Goal: Find specific page/section: Find specific page/section

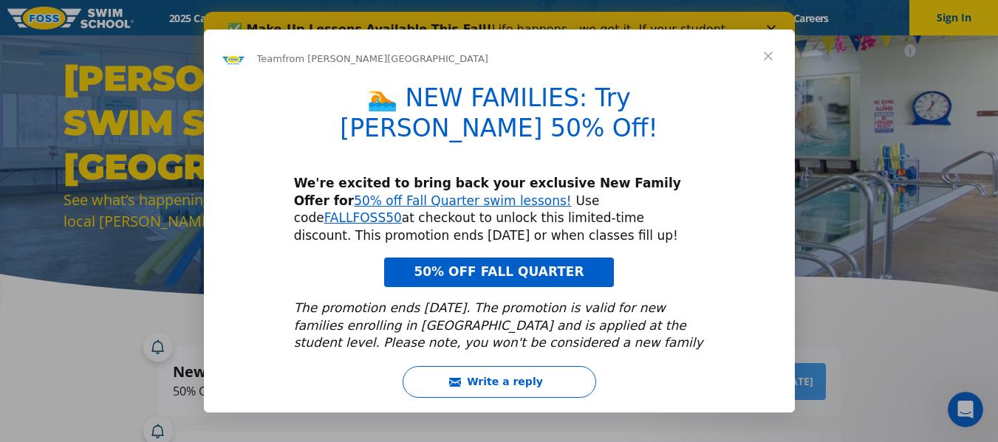
click at [772, 53] on span "Close" at bounding box center [767, 56] width 53 height 53
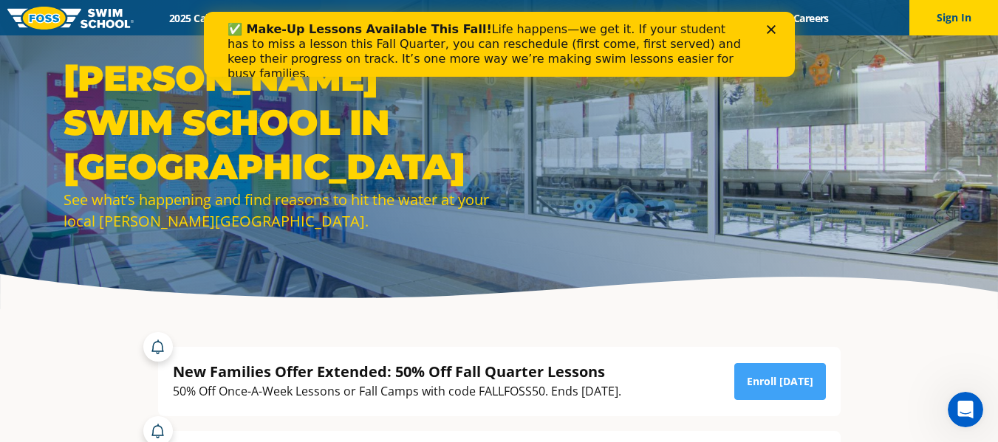
click at [772, 27] on polygon "Close" at bounding box center [770, 29] width 9 height 9
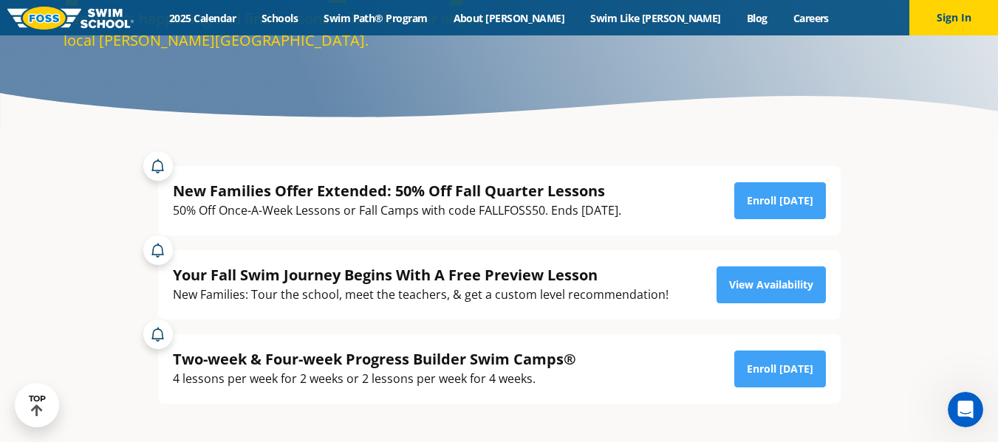
scroll to position [148, 0]
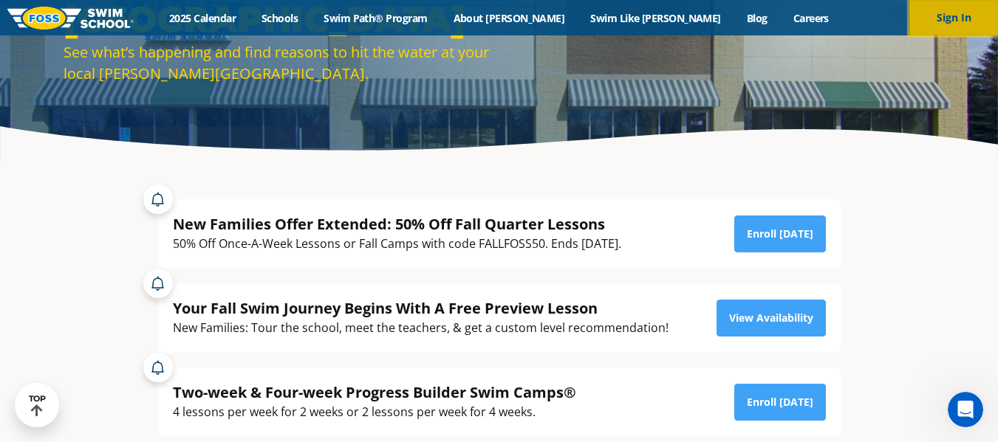
click at [958, 18] on button "Sign In" at bounding box center [953, 17] width 89 height 35
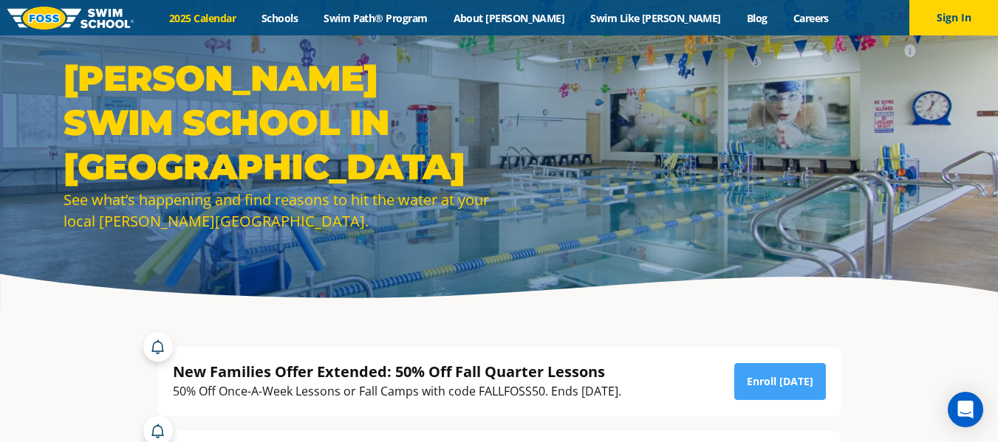
click at [249, 18] on link "2025 Calendar" at bounding box center [203, 18] width 92 height 14
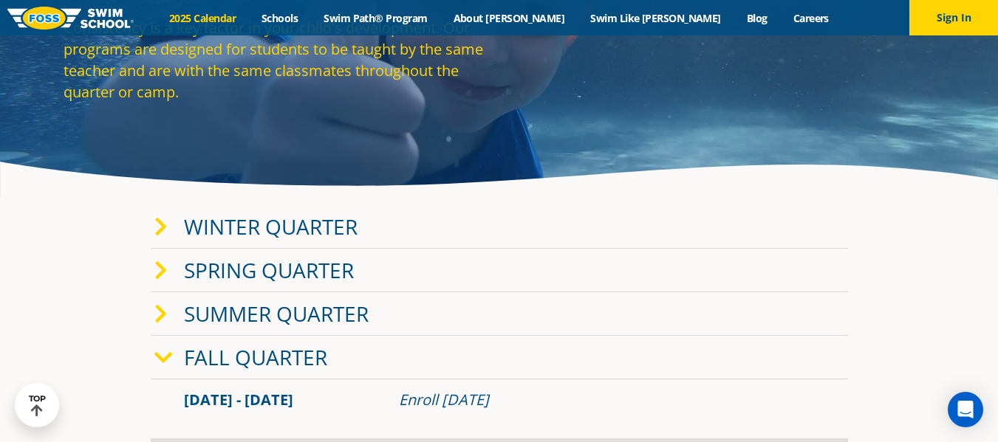
scroll to position [148, 0]
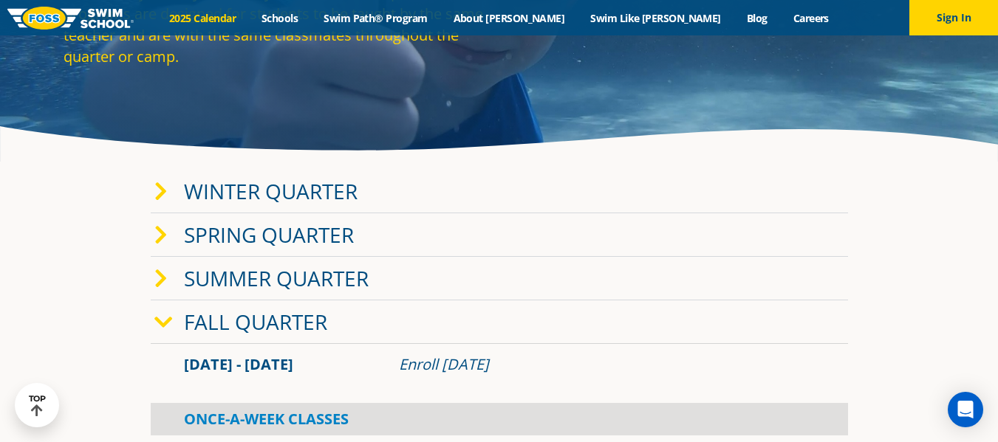
click at [291, 326] on link "Fall Quarter" at bounding box center [255, 322] width 143 height 28
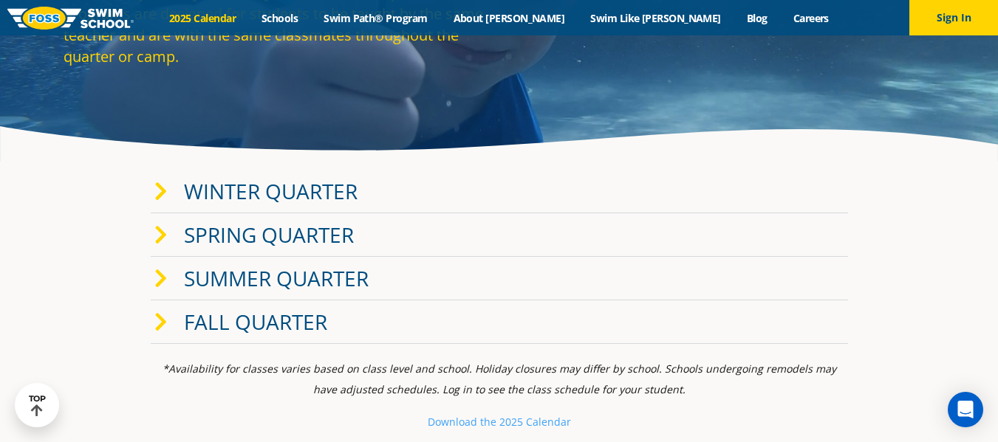
click at [199, 315] on link "Fall Quarter" at bounding box center [255, 322] width 143 height 28
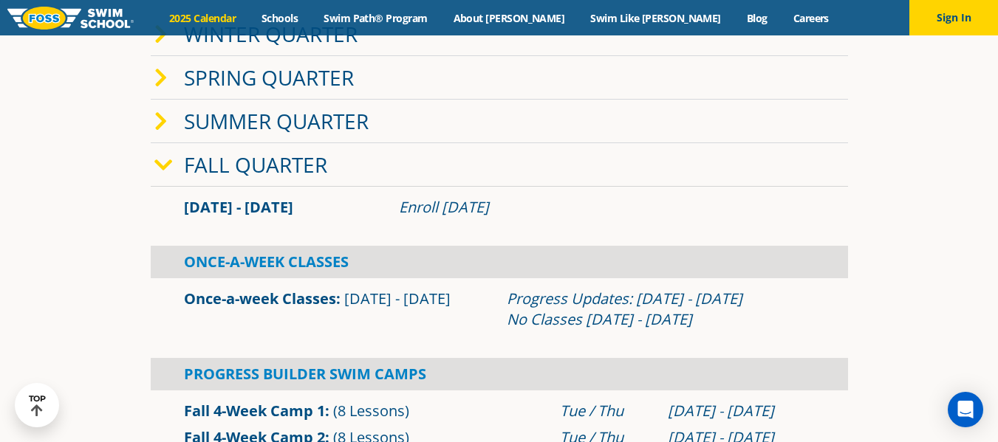
scroll to position [295, 0]
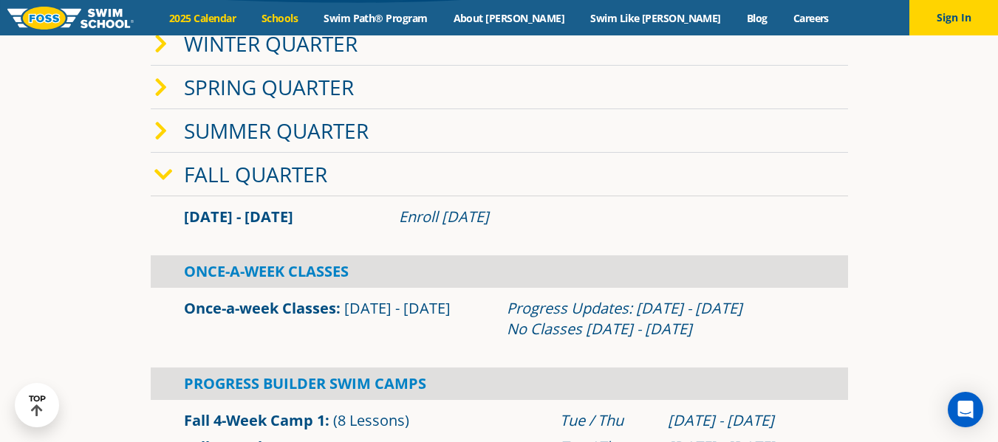
click at [311, 14] on link "Schools" at bounding box center [280, 18] width 62 height 14
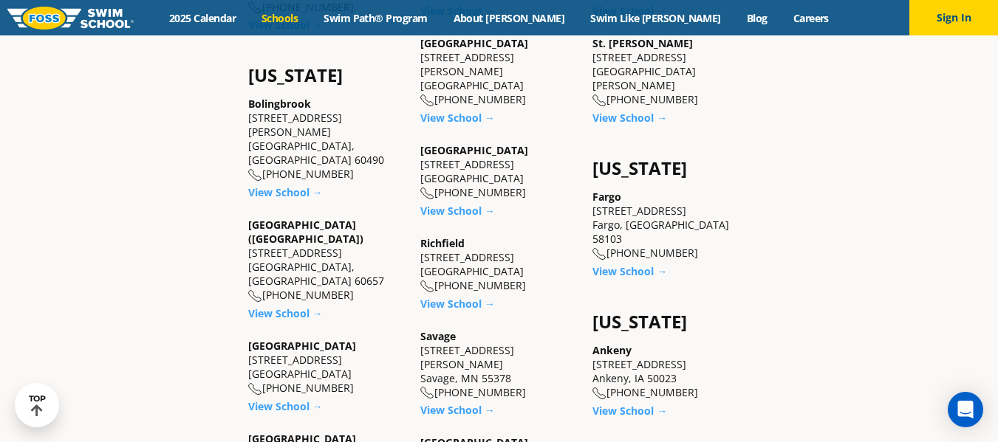
scroll to position [886, 0]
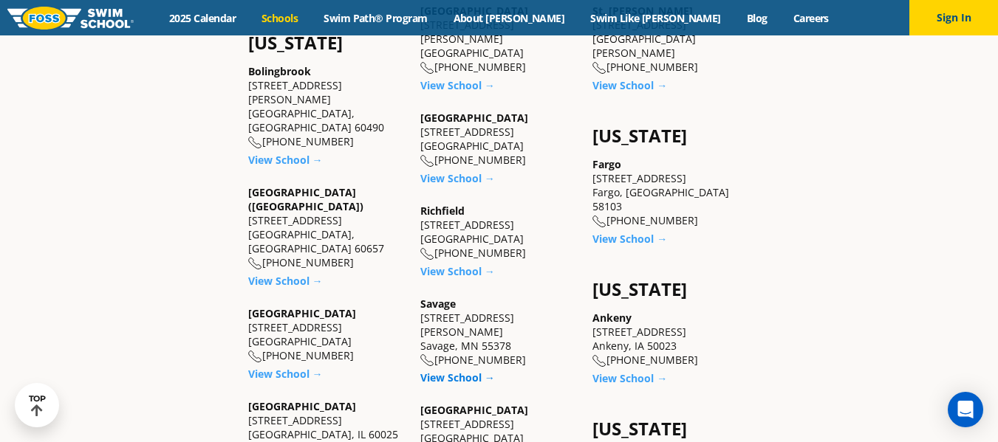
click at [467, 371] on link "View School →" at bounding box center [457, 378] width 75 height 14
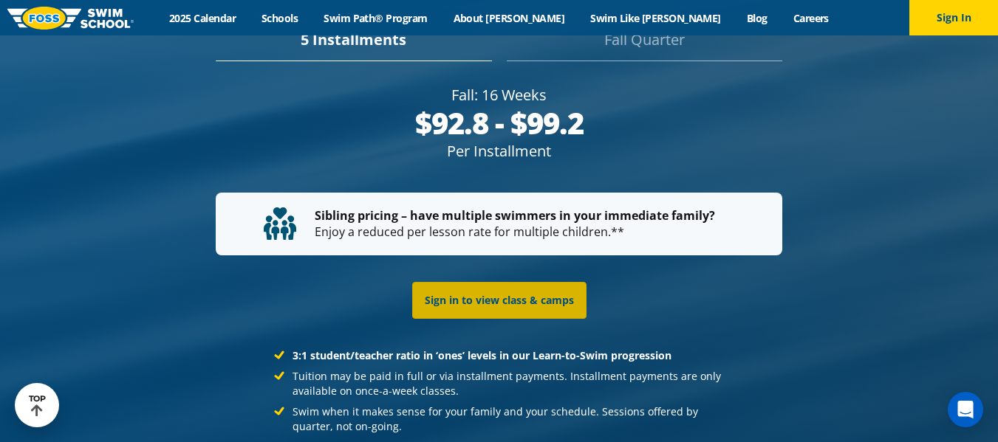
scroll to position [2806, 0]
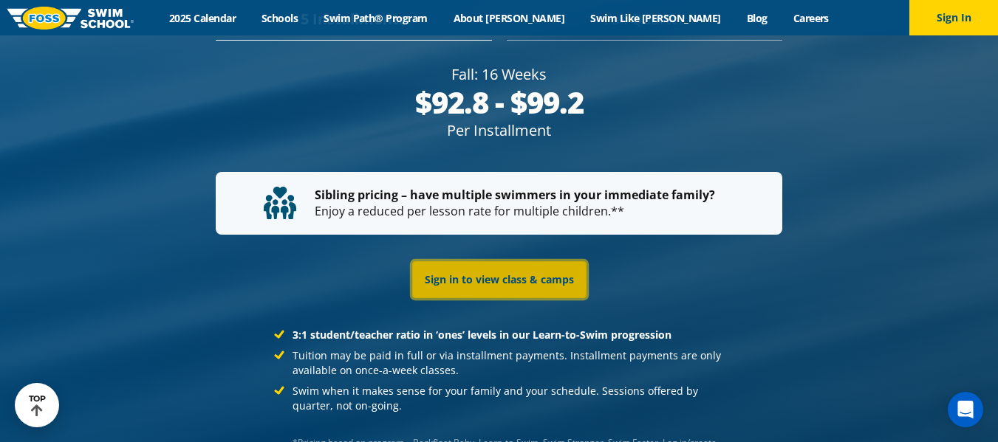
click at [504, 284] on link "Sign in to view class & camps" at bounding box center [499, 279] width 174 height 37
